Goal: Navigation & Orientation: Find specific page/section

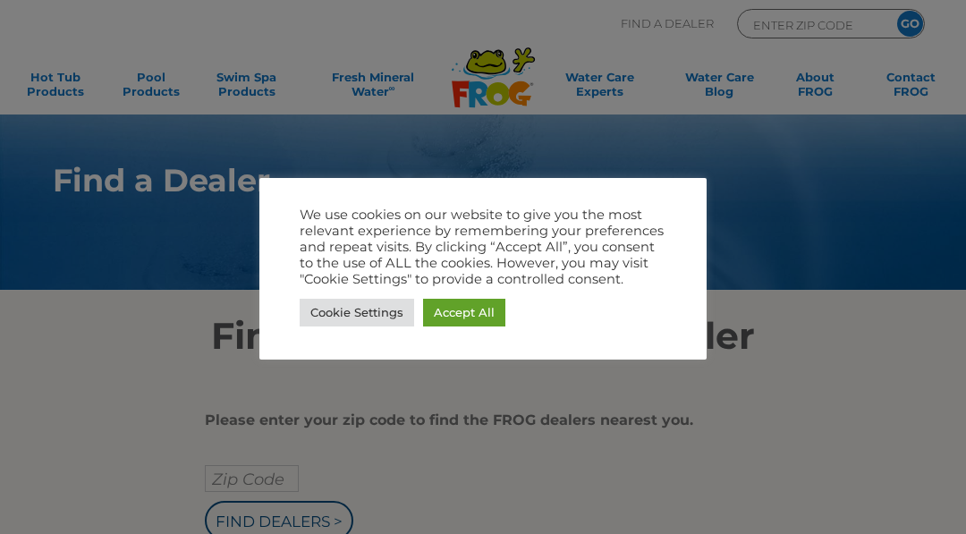
click at [488, 311] on link "Accept All" at bounding box center [464, 313] width 82 height 28
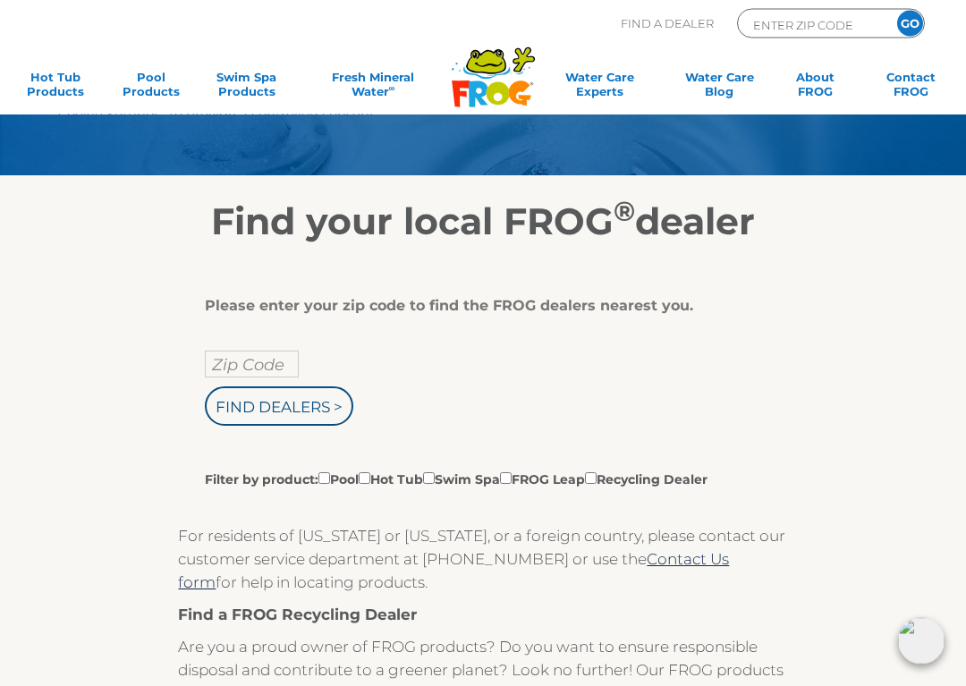
scroll to position [115, 0]
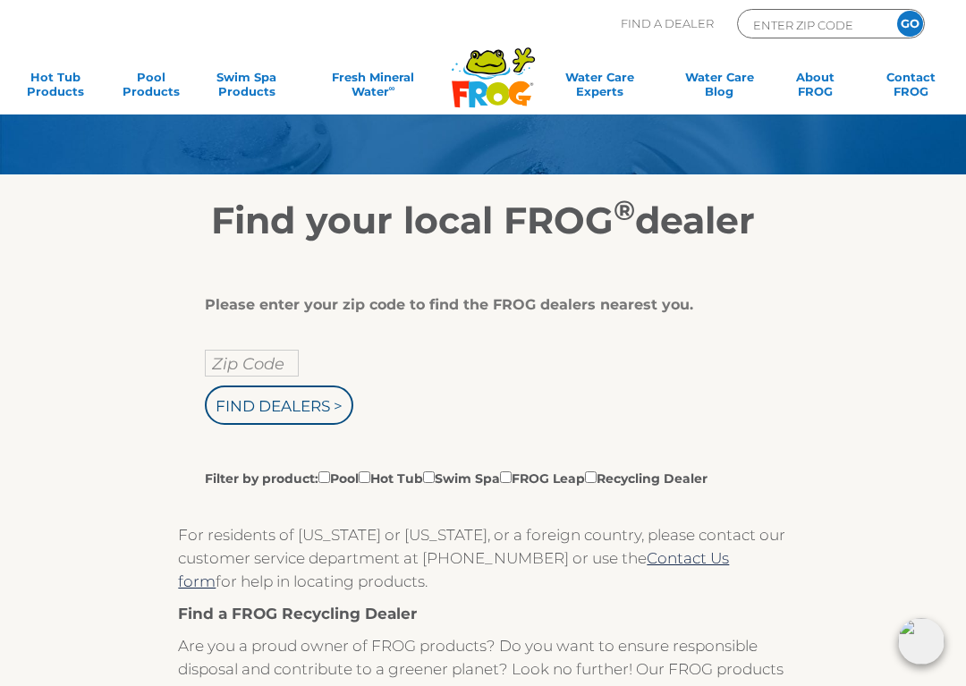
click at [278, 361] on input "Zip Code" at bounding box center [252, 363] width 94 height 27
type input "Zip Code"
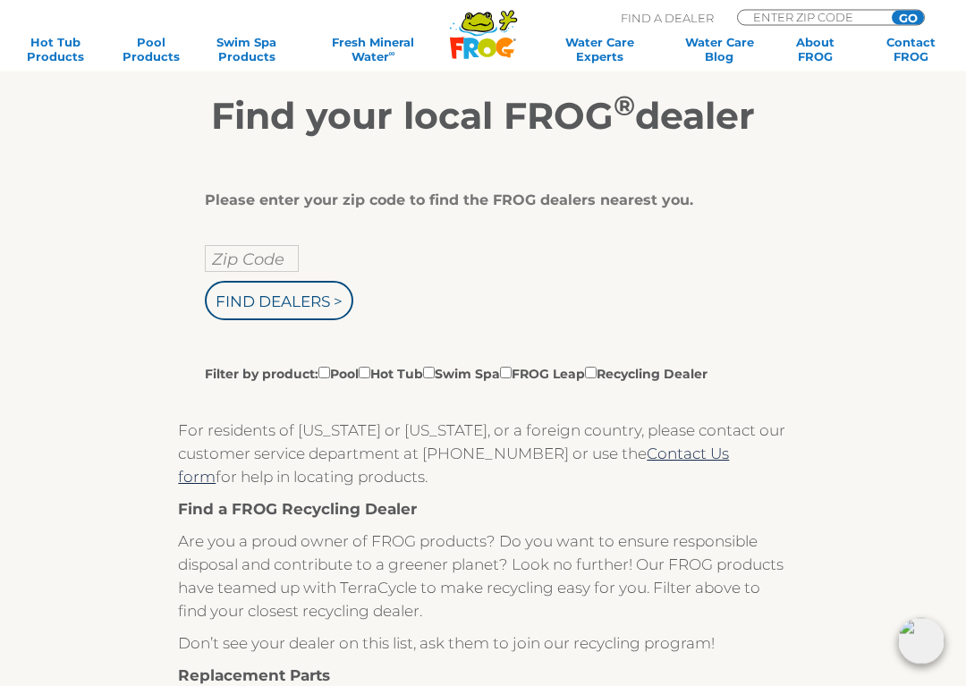
scroll to position [220, 0]
click at [214, 259] on input "text" at bounding box center [252, 258] width 94 height 27
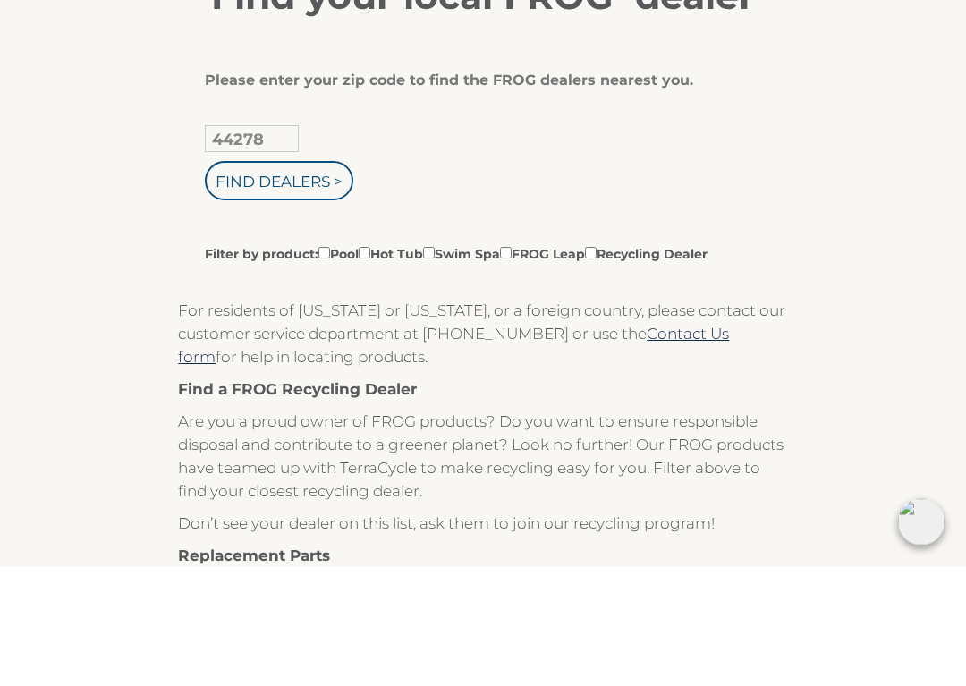
type input "44278"
click at [370, 367] on input "Filter by product: Pool Hot Tub Swim Spa FROG Leap Recycling Dealer" at bounding box center [365, 373] width 12 height 12
checkbox input "true"
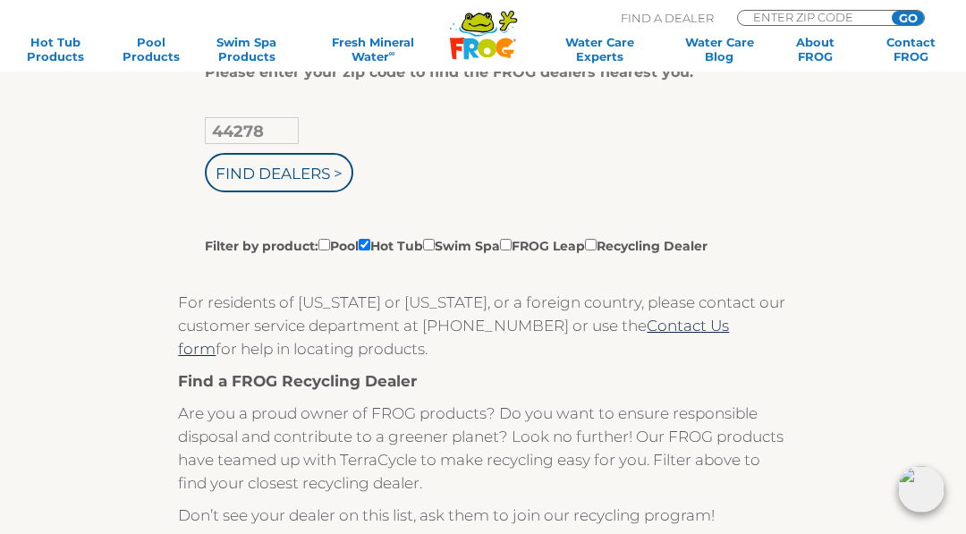
scroll to position [343, 0]
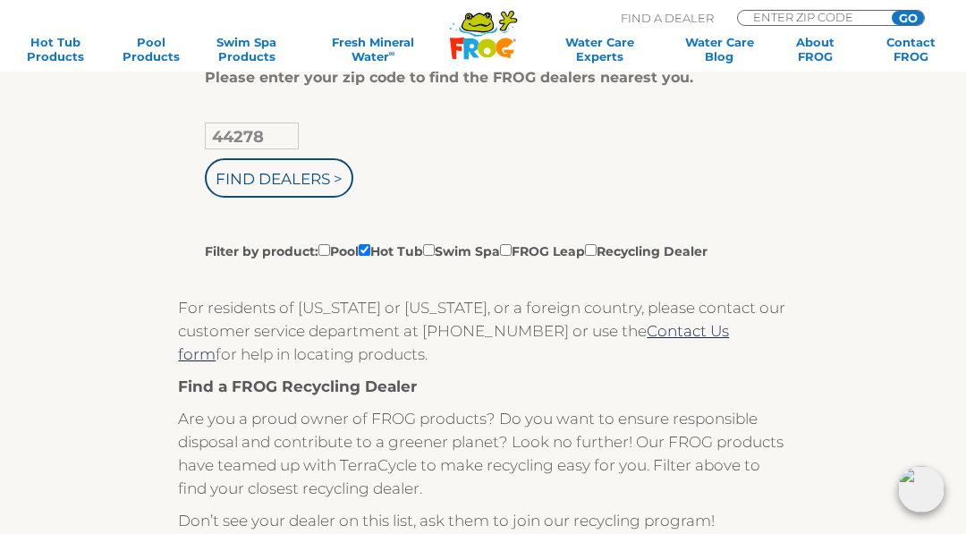
click at [233, 184] on input "Find Dealers >" at bounding box center [279, 177] width 149 height 39
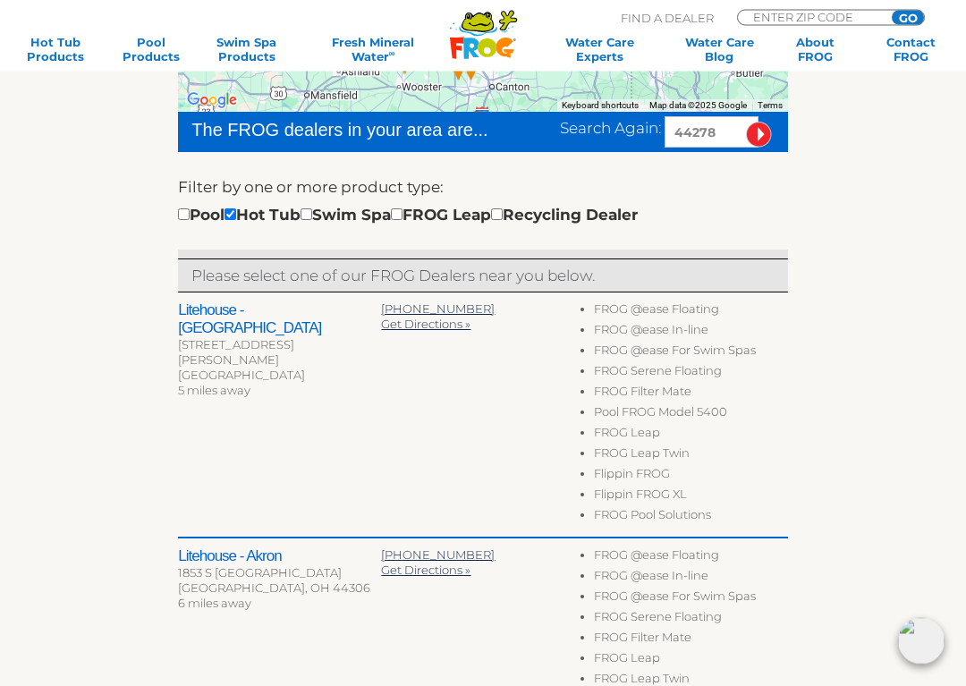
scroll to position [447, 0]
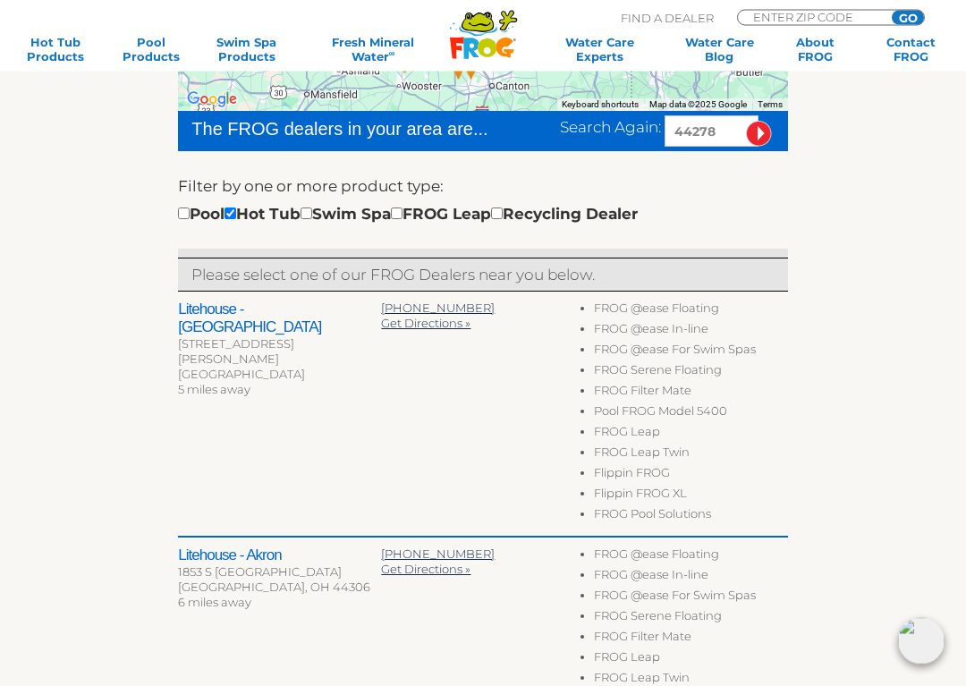
click at [336, 316] on h2 "Litehouse - Cuyahoga Falls" at bounding box center [279, 320] width 203 height 36
click at [303, 310] on h2 "Litehouse - Cuyahoga Falls" at bounding box center [279, 319] width 203 height 36
click at [293, 312] on h2 "Litehouse - Cuyahoga Falls" at bounding box center [279, 319] width 203 height 36
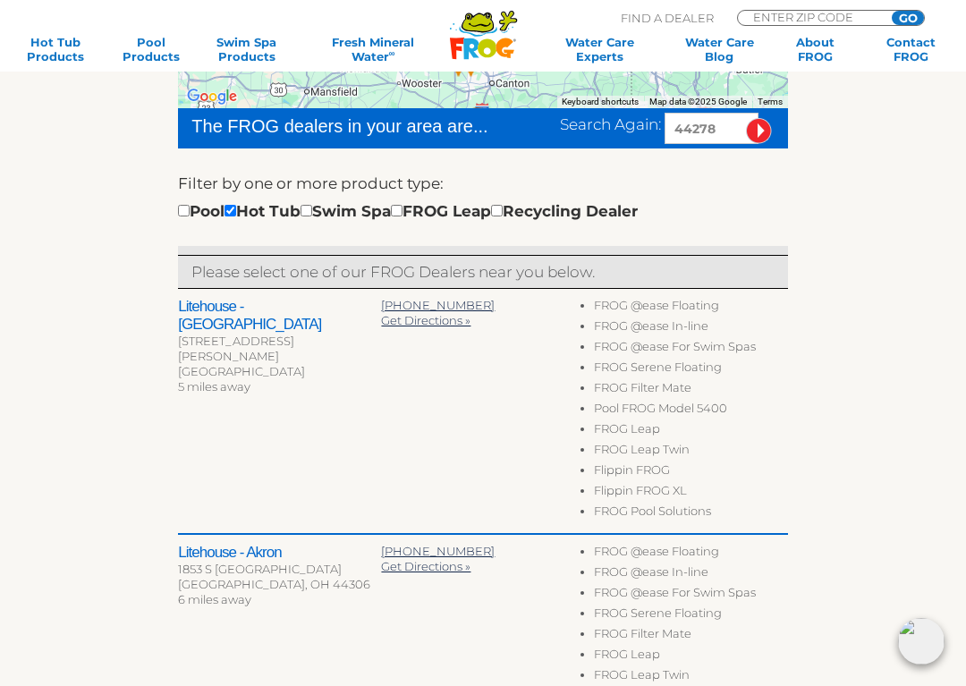
scroll to position [475, 0]
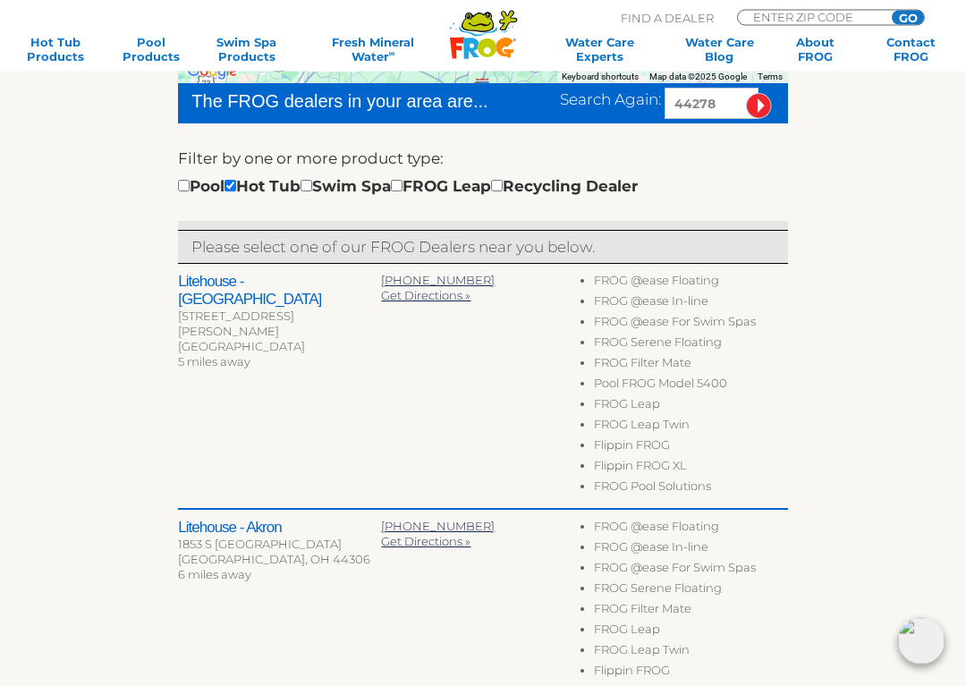
click at [650, 395] on li "Pool FROG Model 5400" at bounding box center [691, 387] width 194 height 21
click at [220, 355] on span "5 miles away" at bounding box center [214, 362] width 72 height 14
click at [210, 310] on div "887 Graham Rd" at bounding box center [279, 325] width 203 height 30
click at [209, 310] on div "887 Graham Rd" at bounding box center [279, 325] width 203 height 30
click at [215, 276] on h2 "Litehouse - Cuyahoga Falls" at bounding box center [279, 292] width 203 height 36
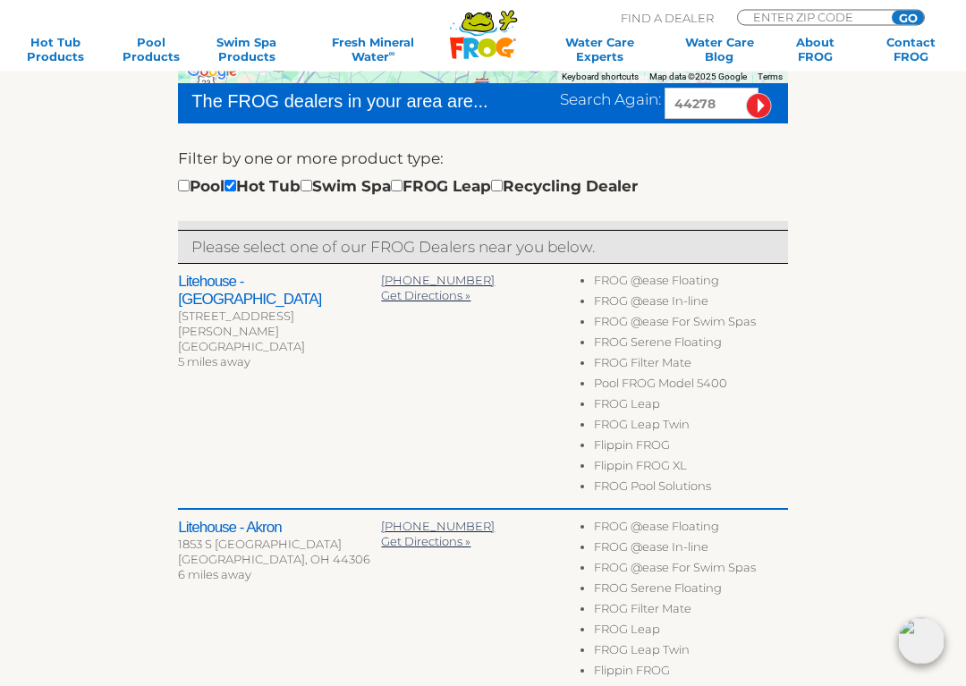
click at [224, 285] on h2 "Litehouse - Cuyahoga Falls" at bounding box center [279, 292] width 203 height 36
click at [226, 287] on h2 "Litehouse - Cuyahoga Falls" at bounding box center [279, 292] width 203 height 36
